Goal: Task Accomplishment & Management: Use online tool/utility

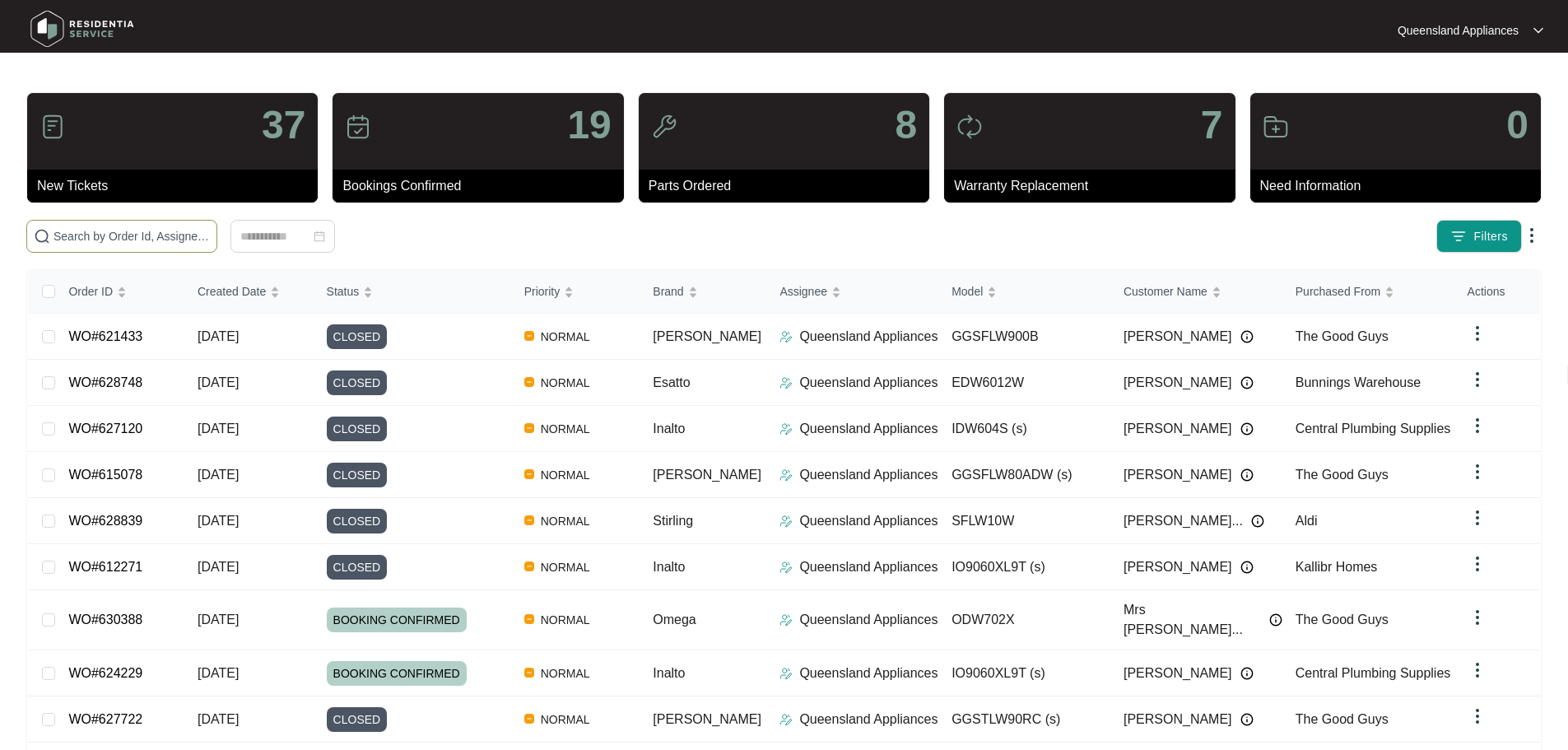
click at [210, 244] on input "text" at bounding box center [132, 236] width 156 height 18
paste input "628741"
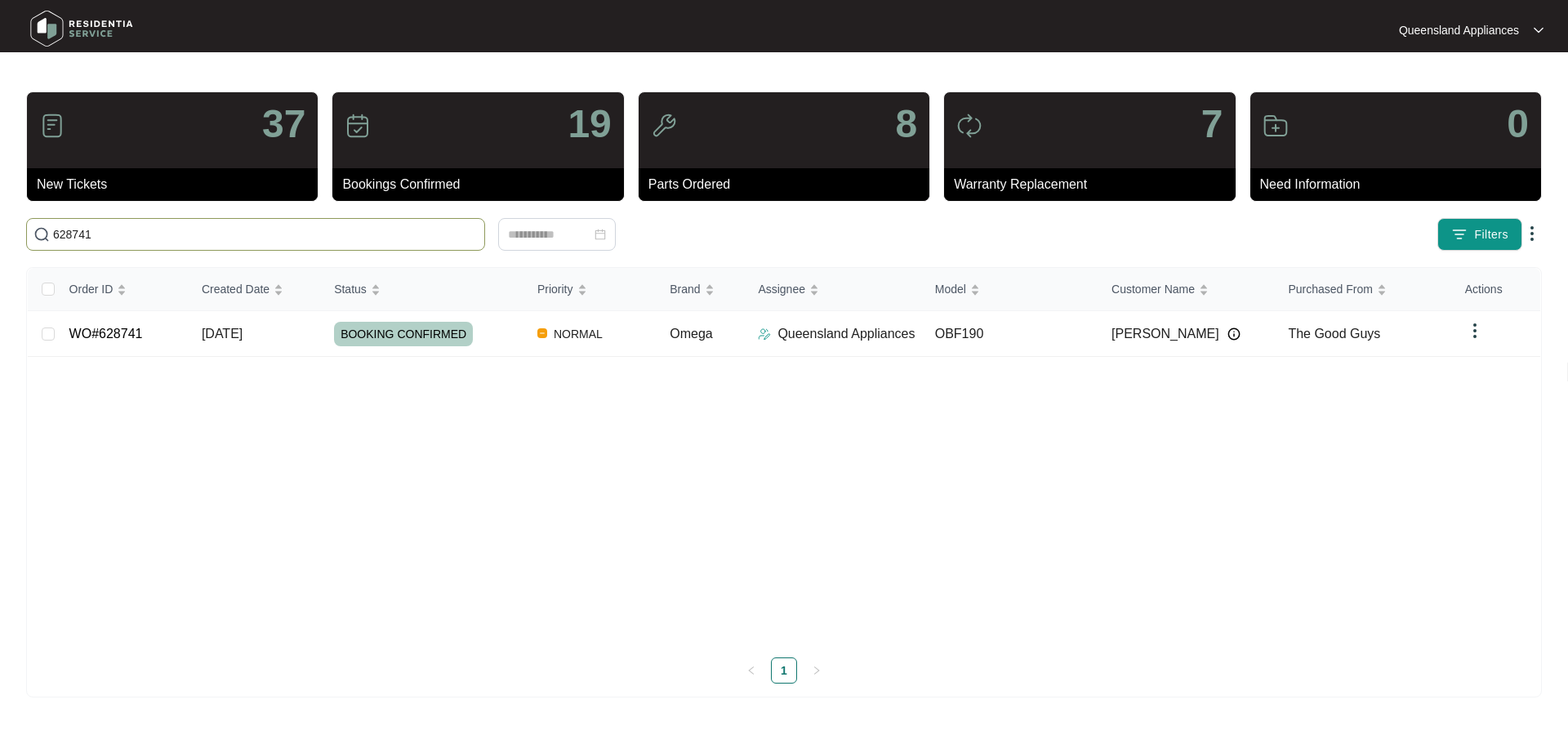
click at [364, 224] on span "628741" at bounding box center [256, 235] width 459 height 33
paste input "628735"
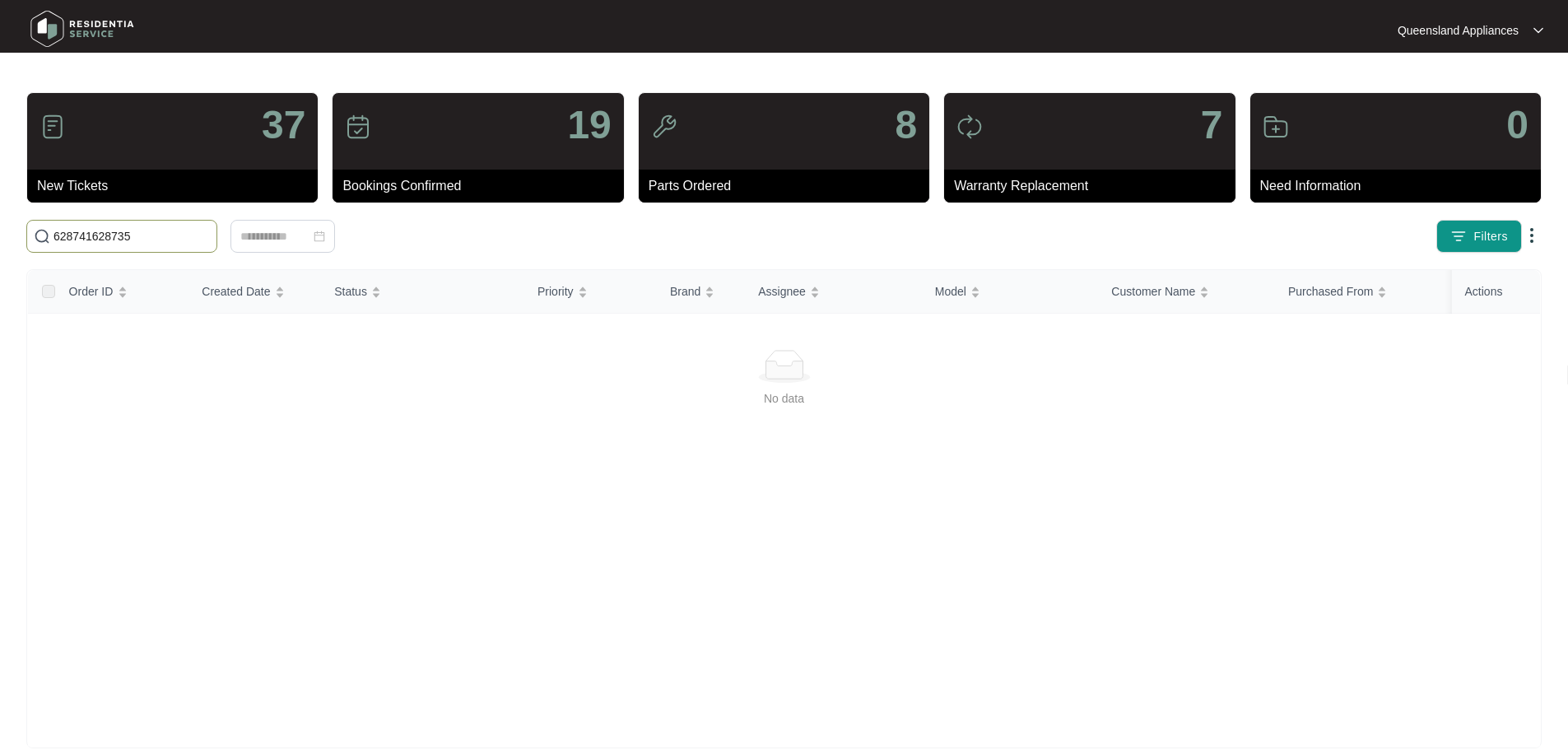
drag, startPoint x: 247, startPoint y: 230, endPoint x: 0, endPoint y: 231, distance: 247.0
click at [0, 231] on main "37 New Tickets 19 Bookings Confirmed 8 Parts Ordered 7 Warranty Replacement 0 N…" at bounding box center [784, 387] width 1568 height 775
paste input "text"
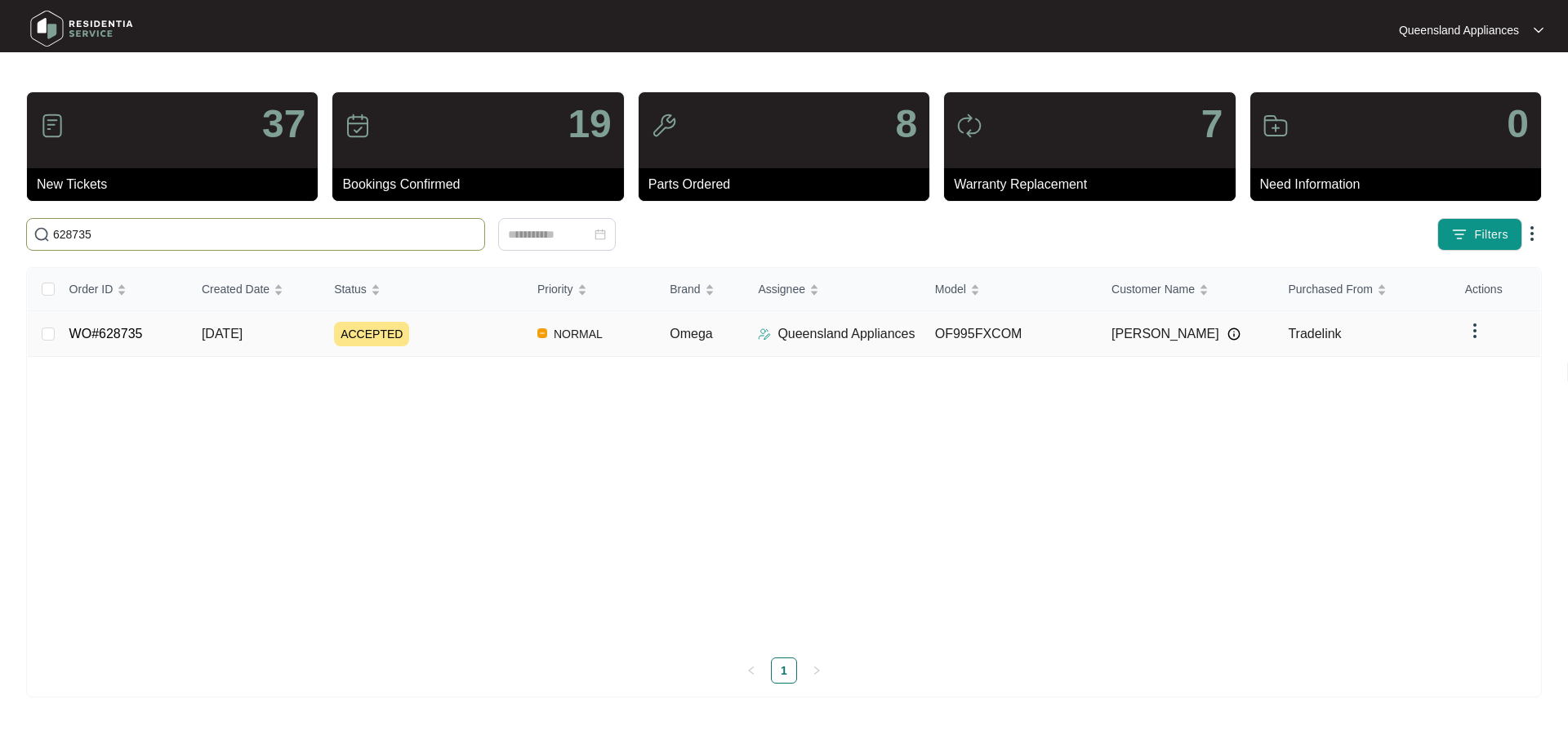
type input "628735"
click at [509, 332] on div "ACCEPTED" at bounding box center [429, 333] width 191 height 24
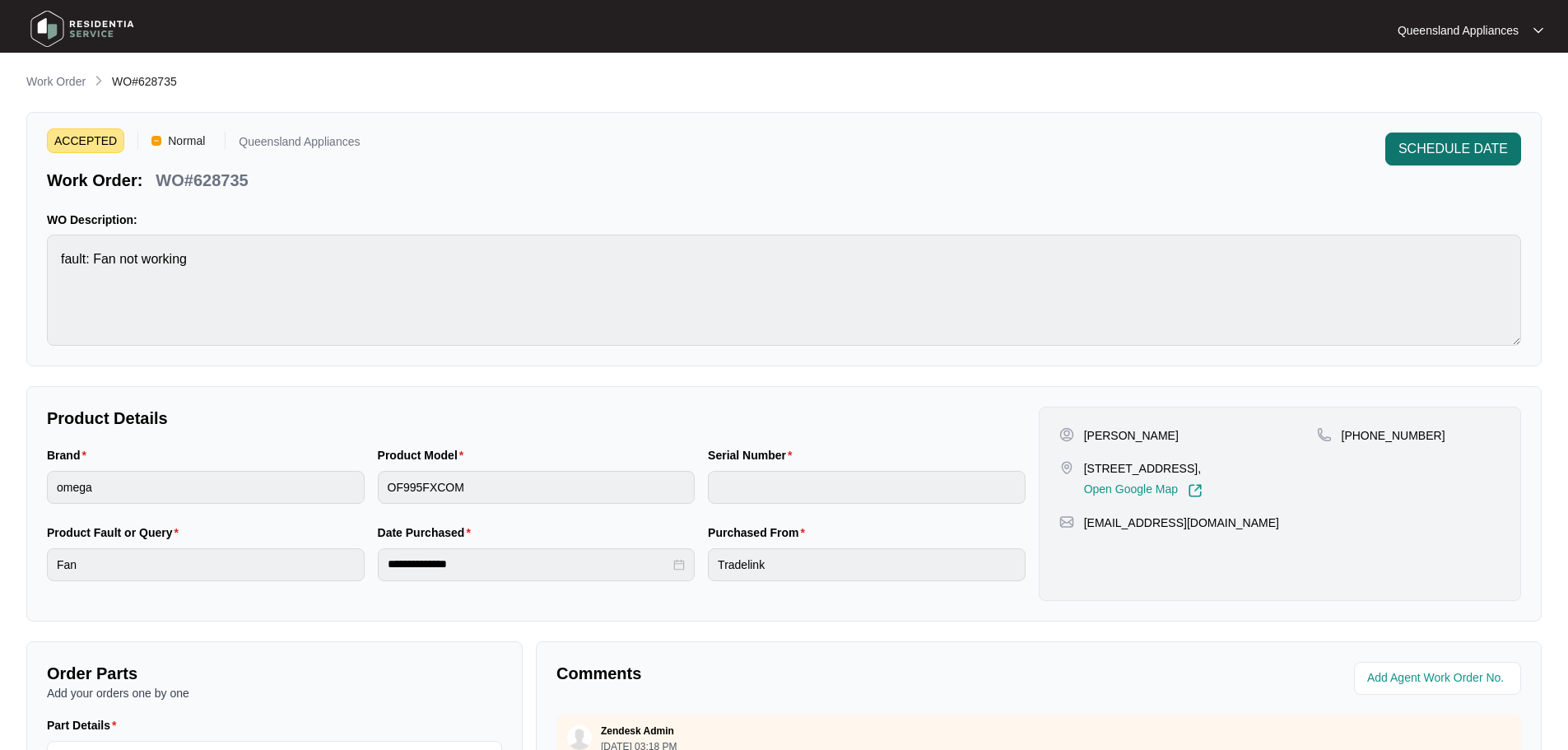
click at [770, 134] on button "SCHEDULE DATE" at bounding box center [1453, 149] width 136 height 33
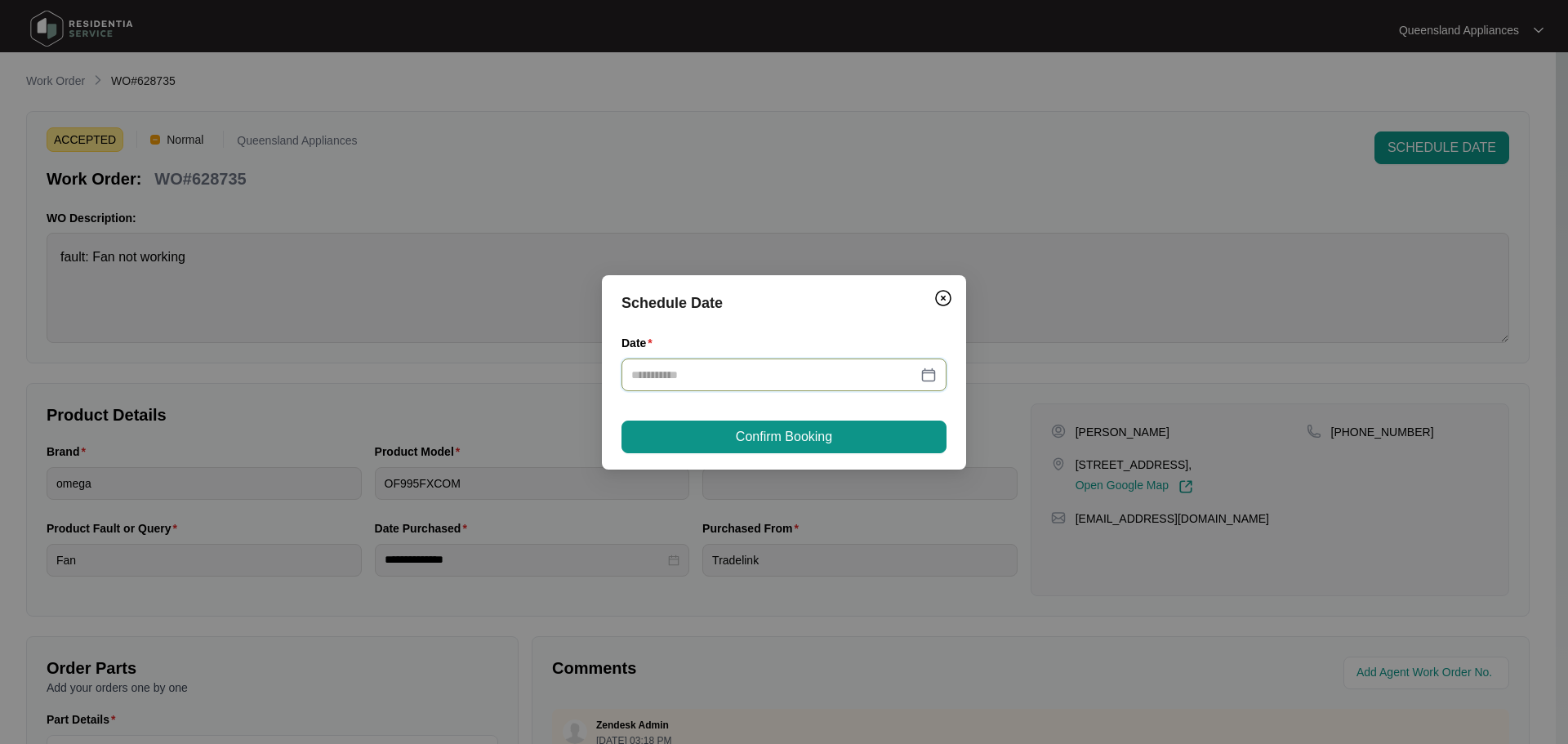
click at [764, 381] on input "Date" at bounding box center [773, 375] width 286 height 18
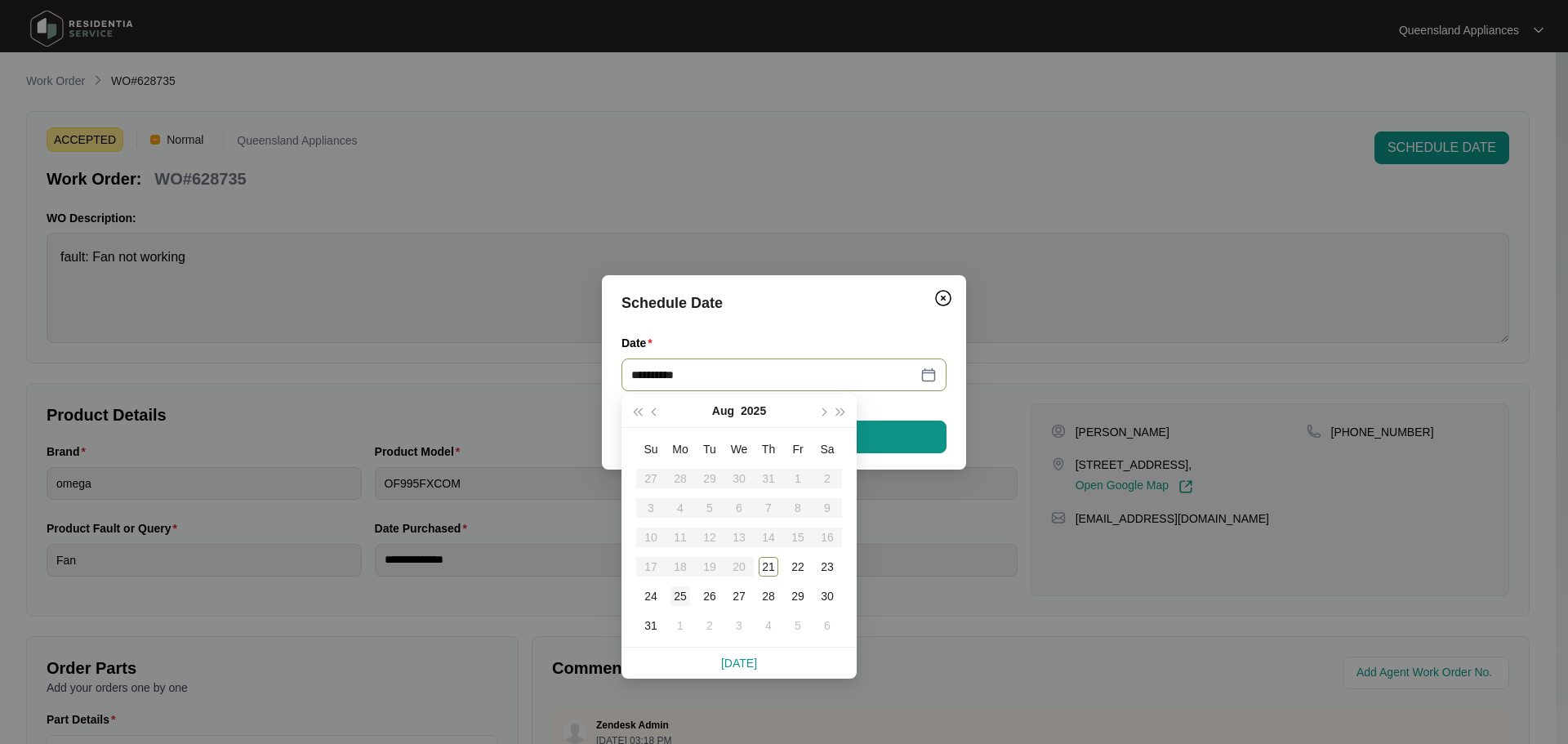
type input "**********"
click at [679, 598] on div "25" at bounding box center [680, 596] width 19 height 19
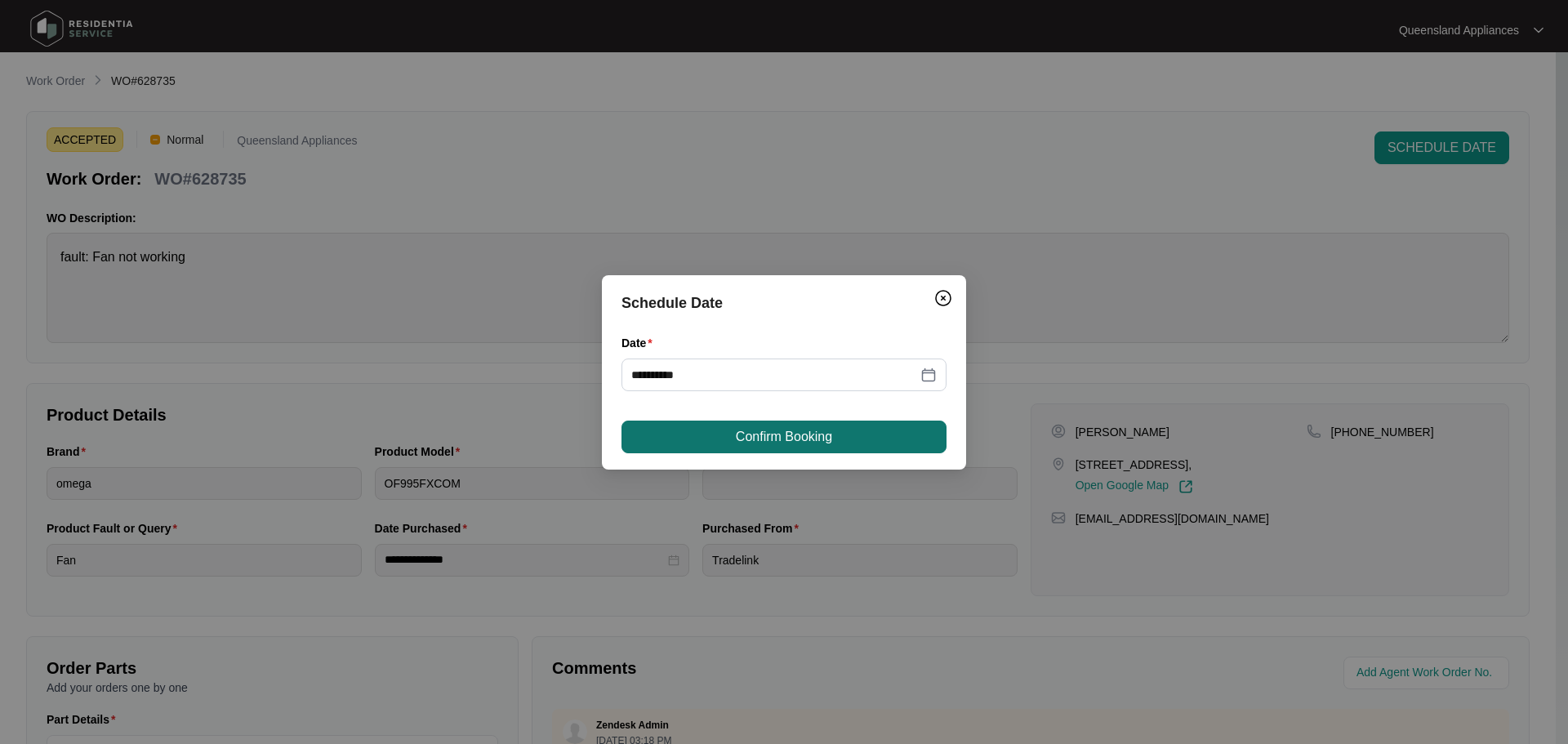
click at [703, 428] on button "Confirm Booking" at bounding box center [784, 437] width 325 height 33
